Goal: Transaction & Acquisition: Obtain resource

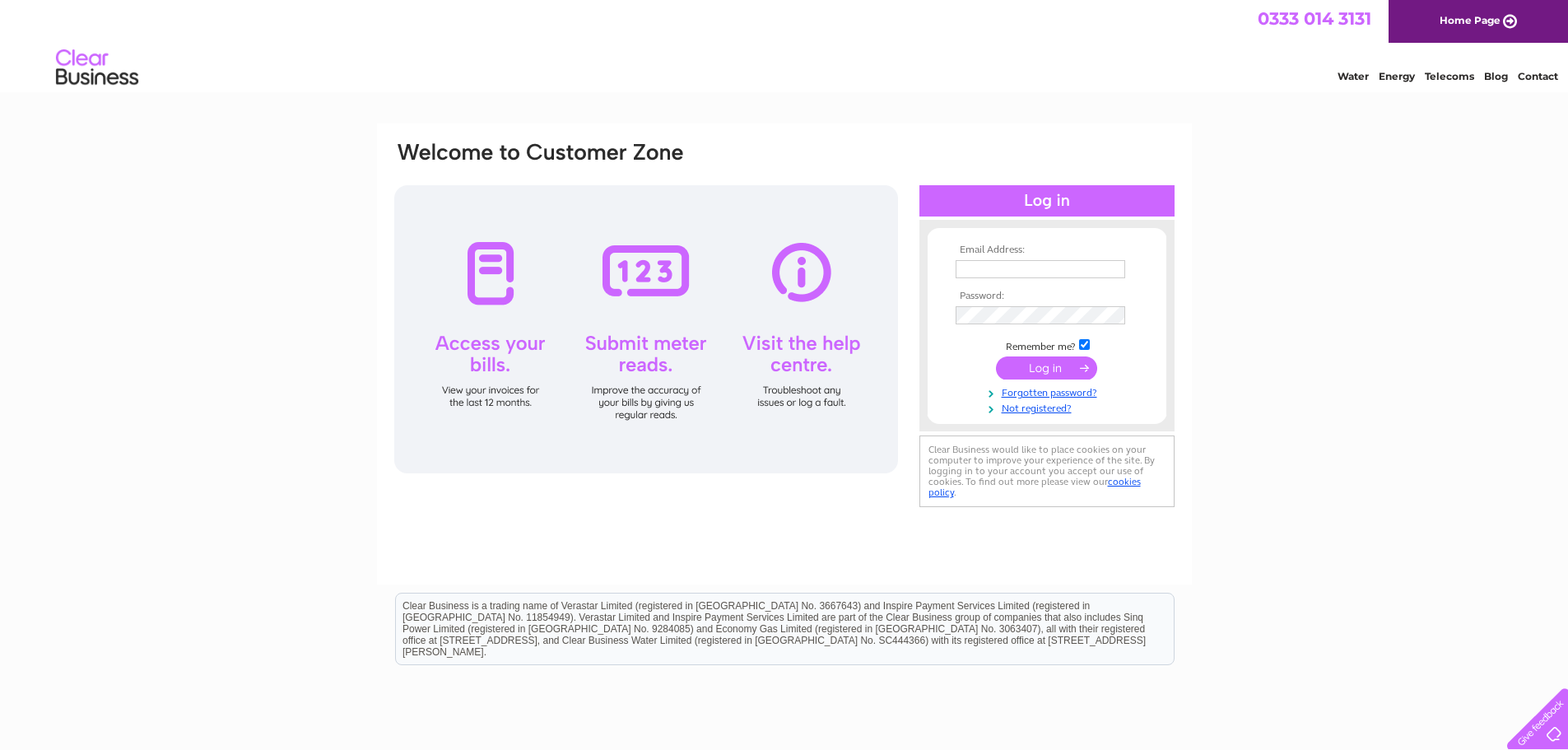
type input "mail@goldenharebooks.com"
click at [1041, 371] on input "submit" at bounding box center [1047, 368] width 102 height 23
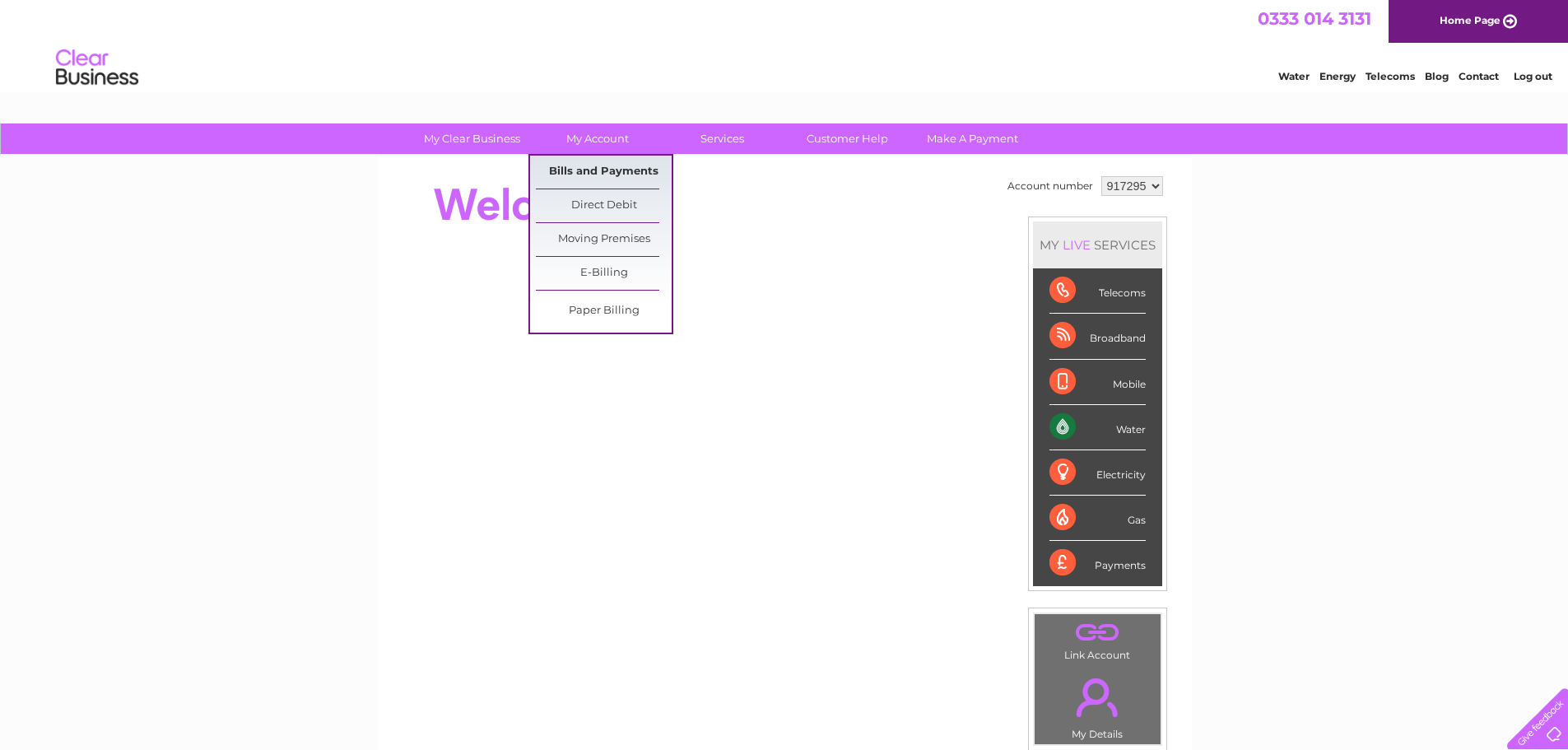
click at [598, 170] on link "Bills and Payments" at bounding box center [604, 173] width 136 height 33
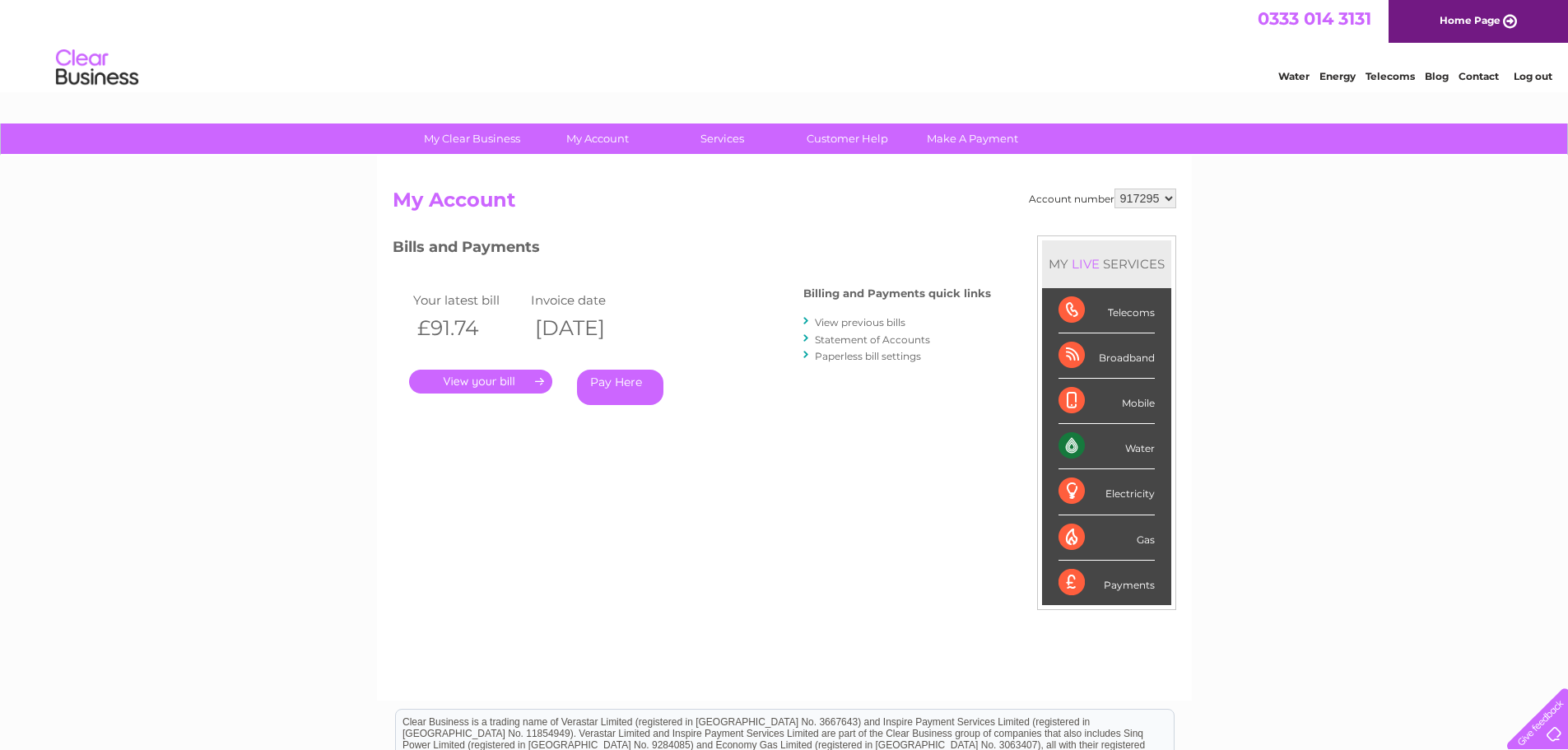
click at [517, 385] on link "." at bounding box center [480, 381] width 143 height 24
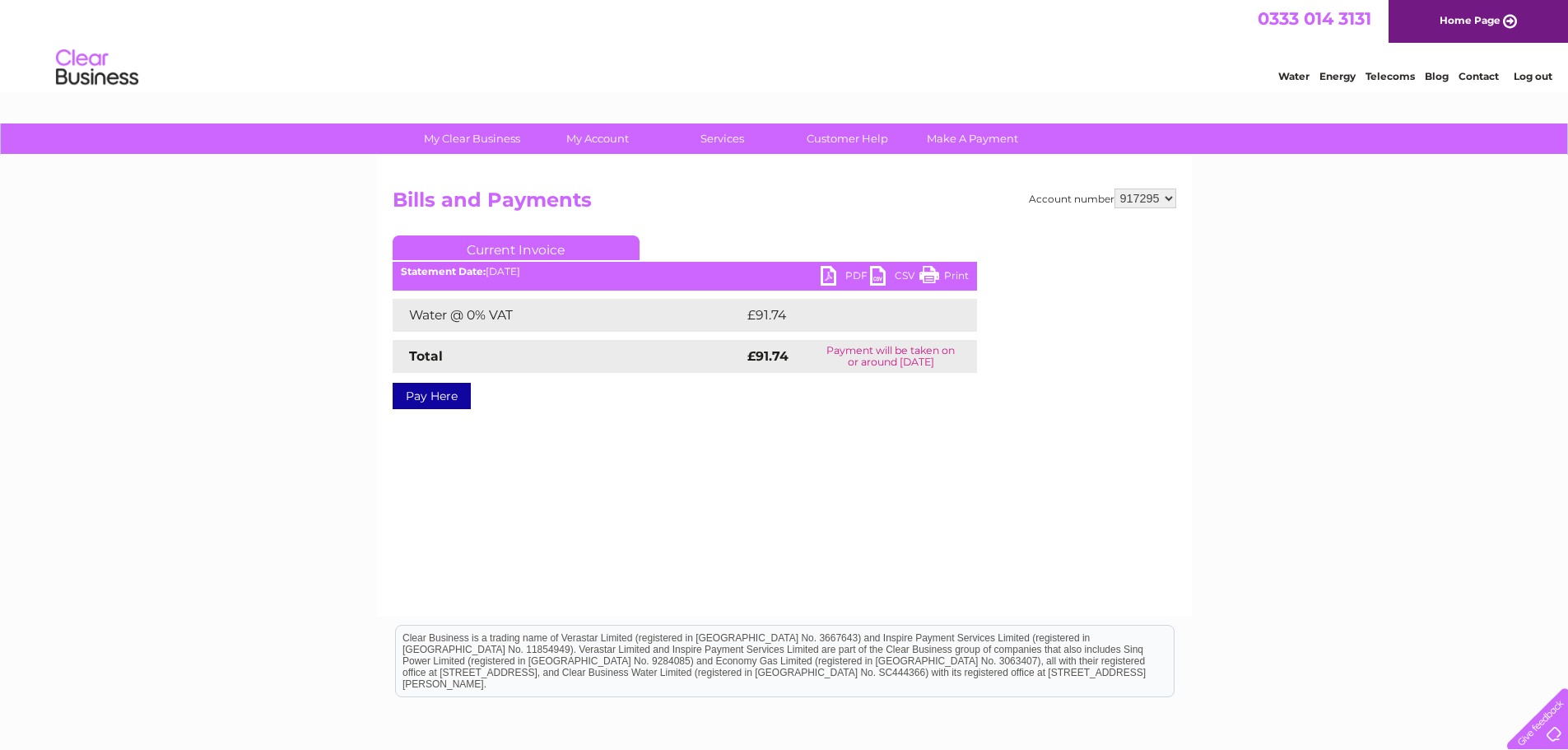
click at [838, 270] on link "PDF" at bounding box center [845, 277] width 49 height 24
